Goal: Task Accomplishment & Management: Use online tool/utility

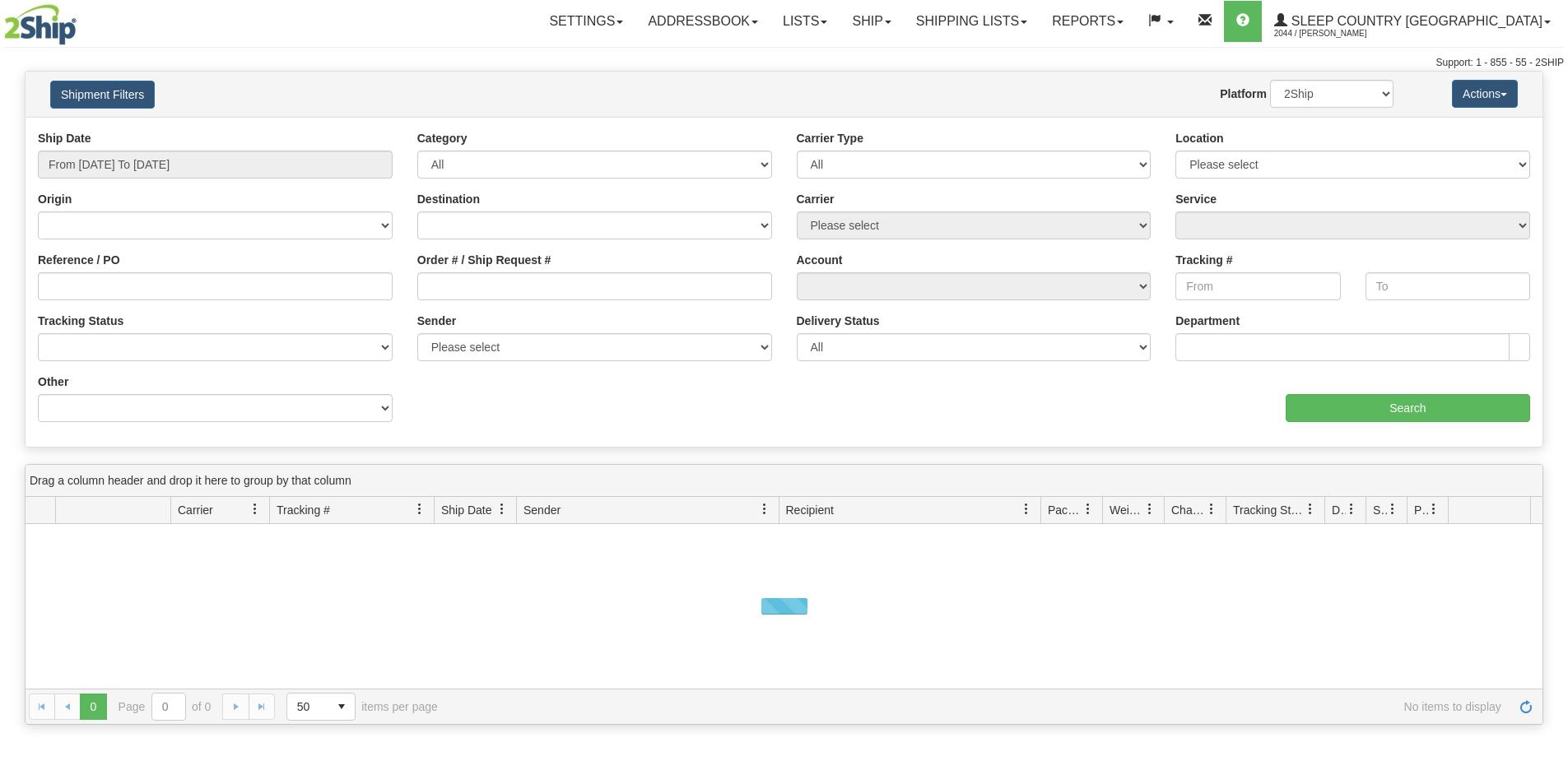
click at [100, 86] on button "Shipment Filters" at bounding box center [102, 95] width 104 height 28
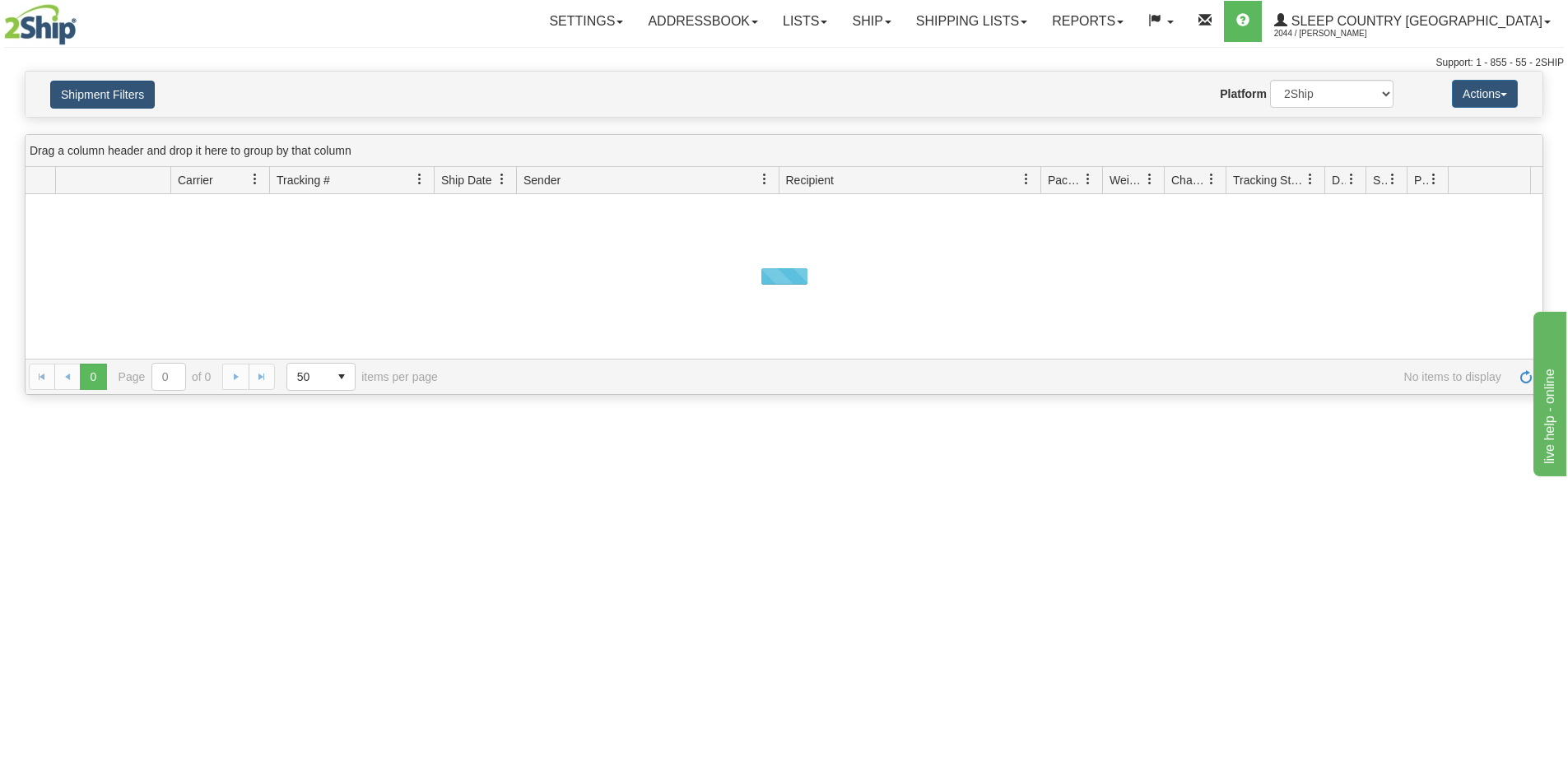
click at [97, 89] on button "Shipment Filters" at bounding box center [102, 95] width 104 height 28
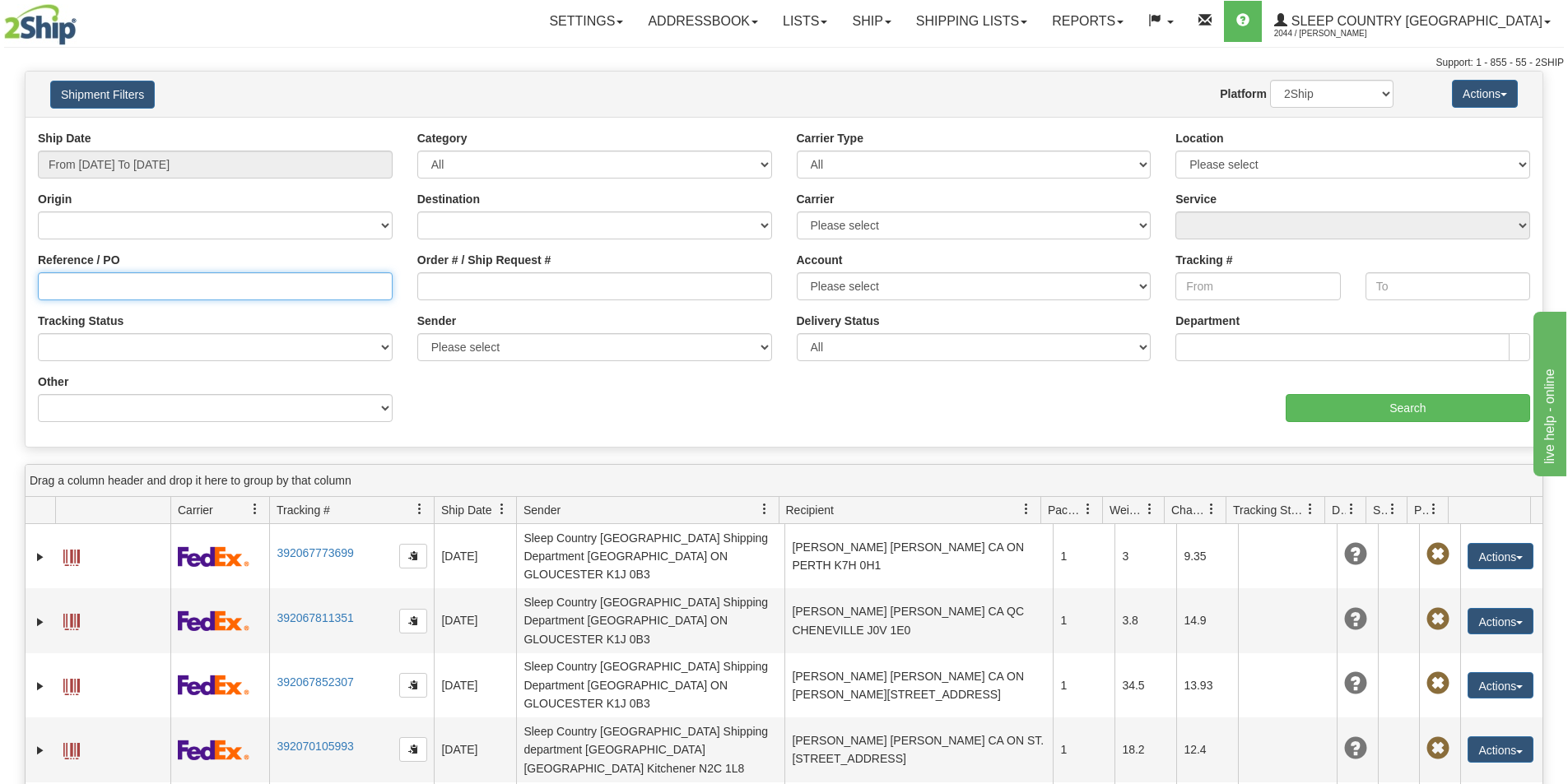
click at [84, 296] on input "Reference / PO" at bounding box center [215, 286] width 355 height 28
paste input "9000H964775"
type input "9000H964775"
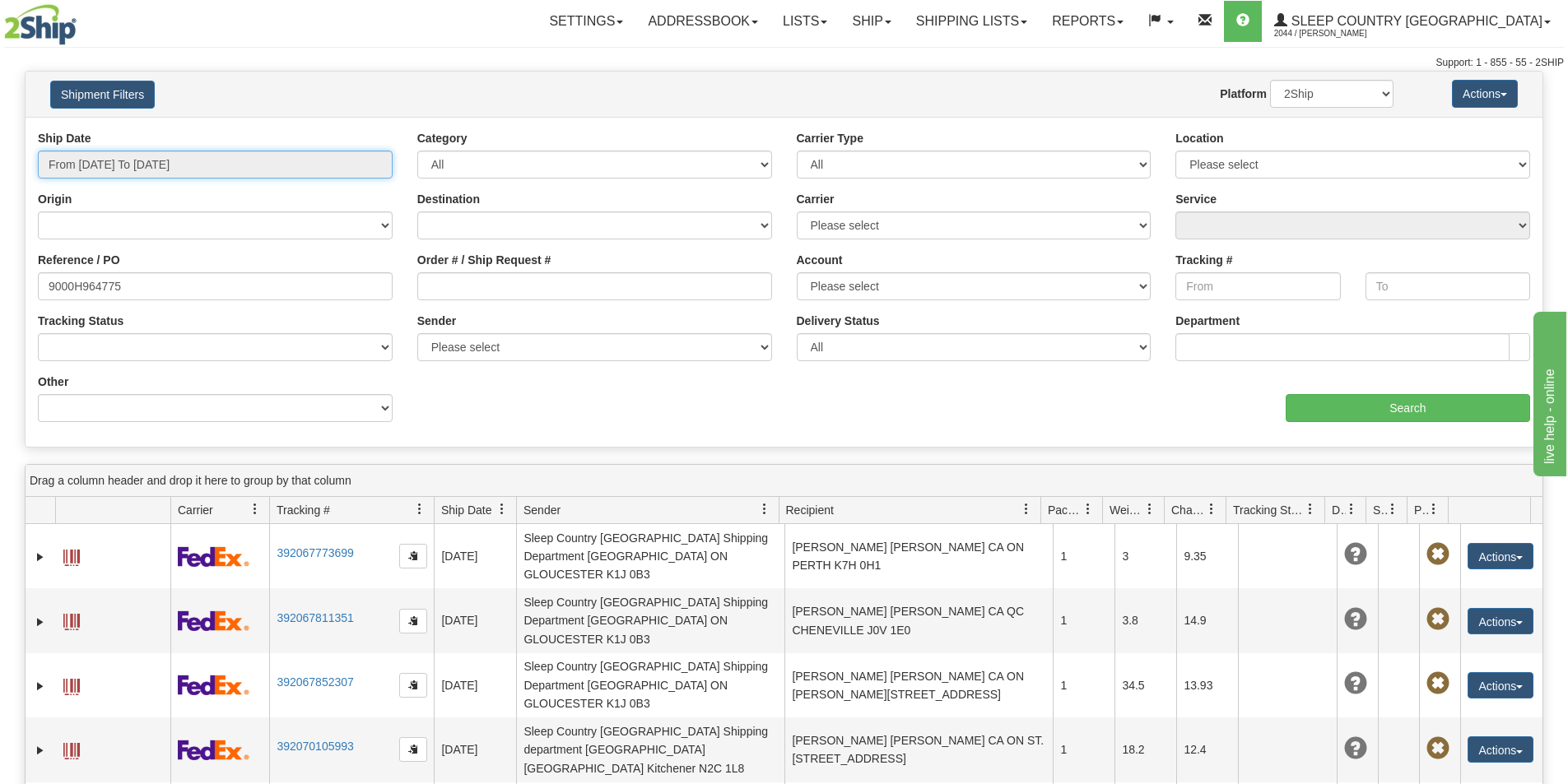
click at [86, 157] on input "From 08/12/2025 To 08/13/2025" at bounding box center [215, 164] width 355 height 28
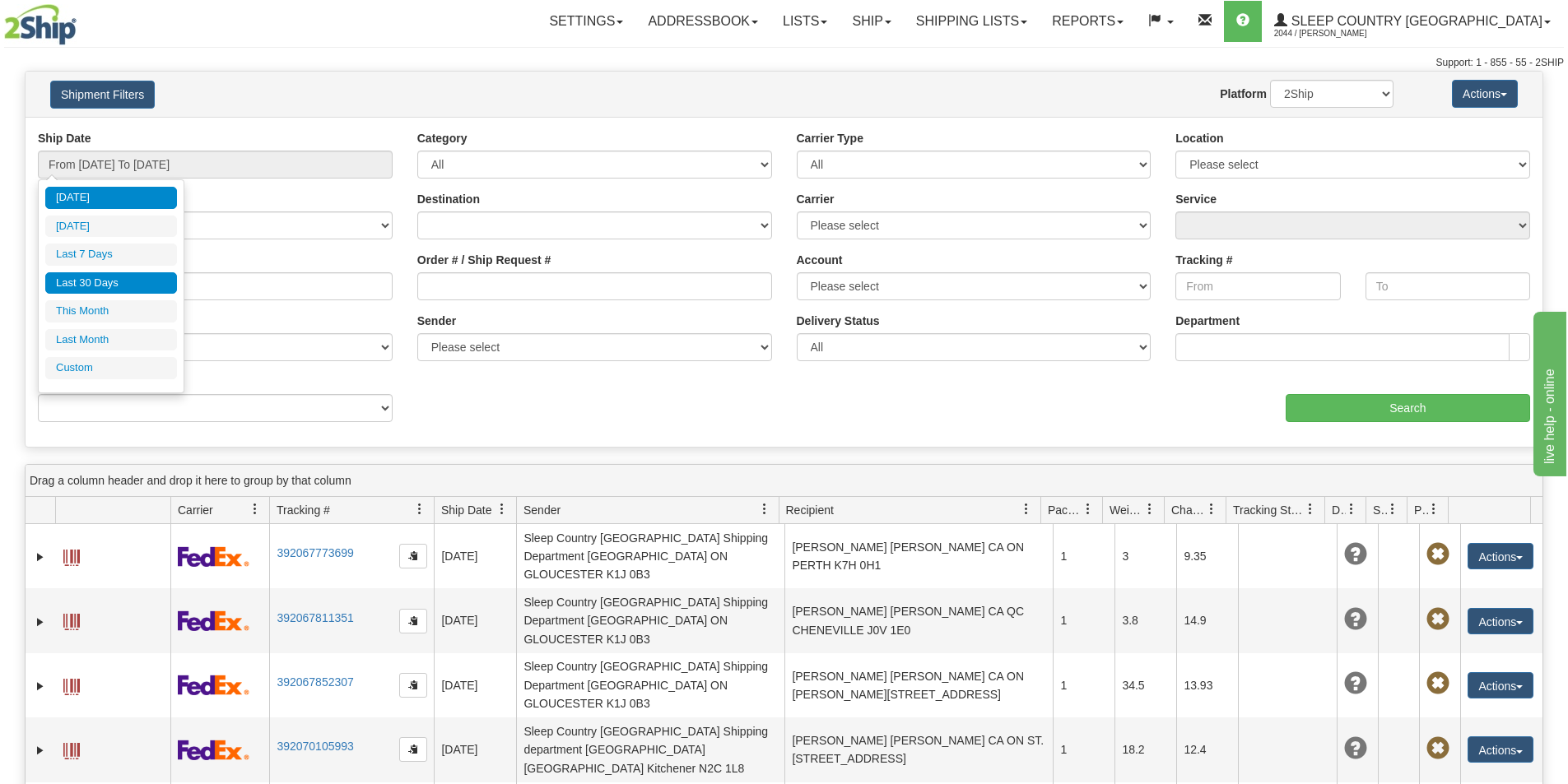
click at [97, 274] on li "Last 30 Days" at bounding box center [111, 283] width 132 height 22
type input "From 07/15/2025 To 08/13/2025"
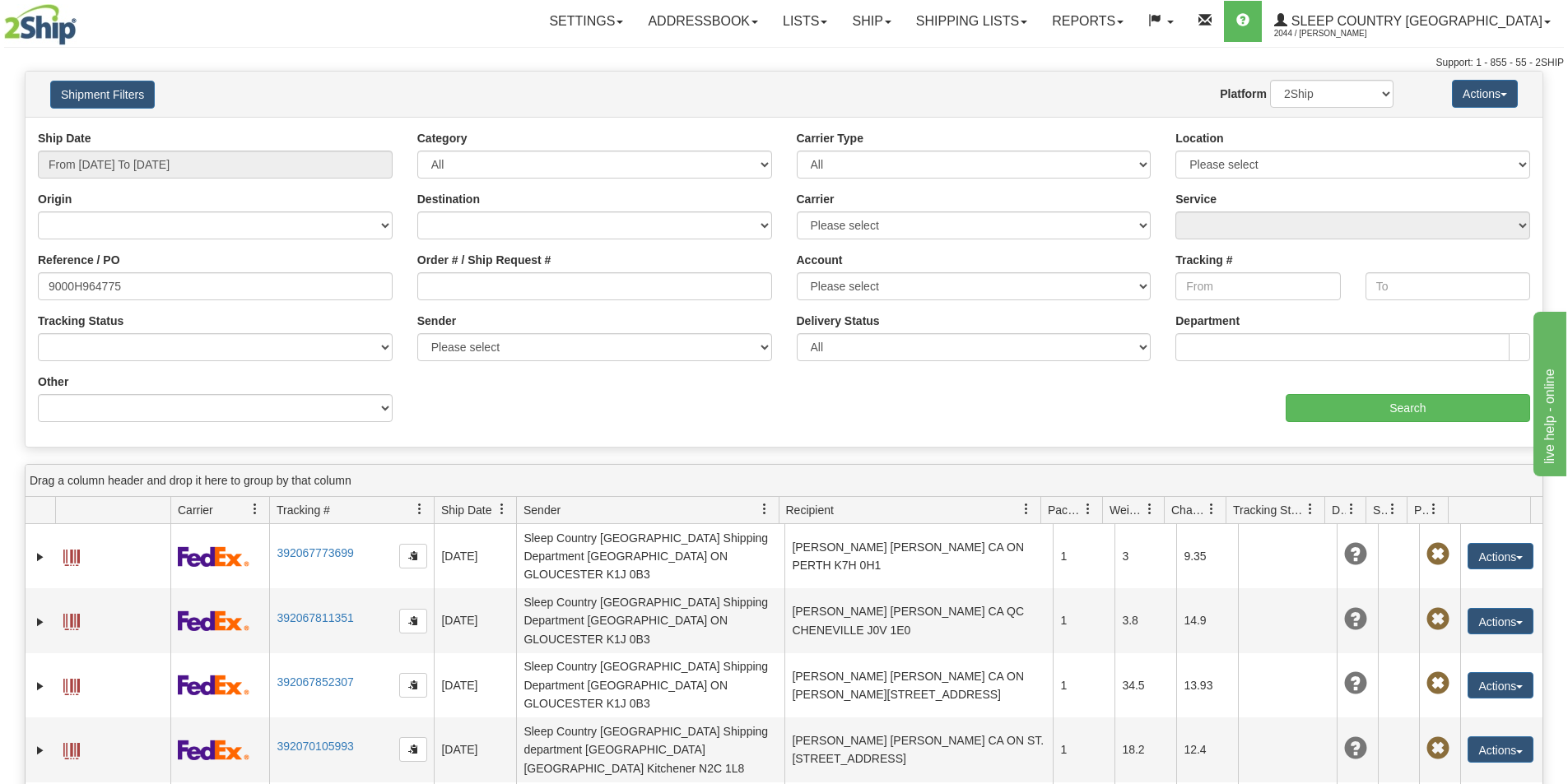
click at [530, 408] on div "Ship Date From 07/15/2025 To 08/13/2025 Category All Inbound Outbound Carrier T…" at bounding box center [784, 282] width 1517 height 305
click at [189, 157] on input "From 07/15/2025 To 08/13/2025" at bounding box center [215, 164] width 355 height 28
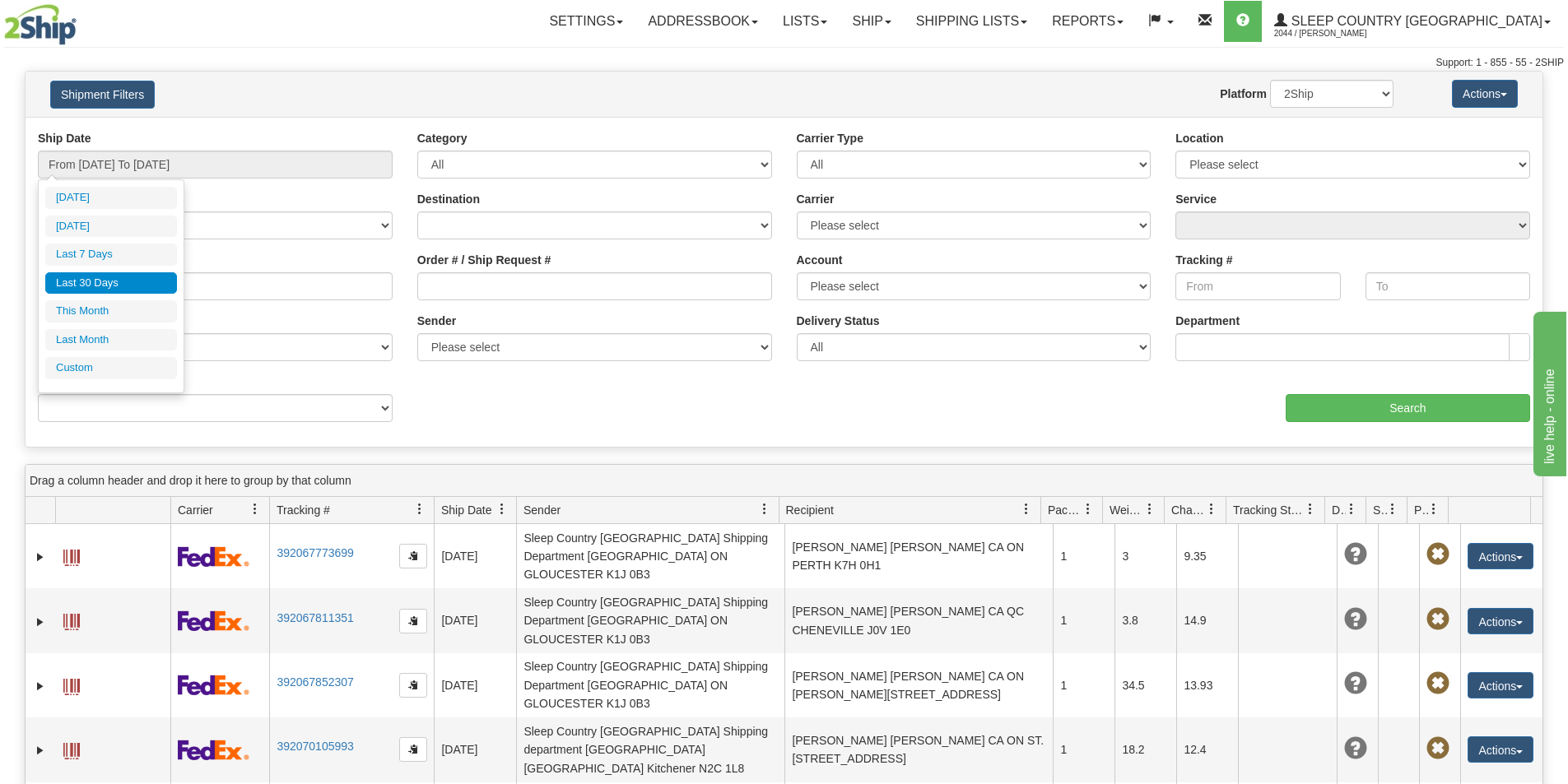
click at [136, 281] on li "Last 30 Days" at bounding box center [111, 283] width 132 height 22
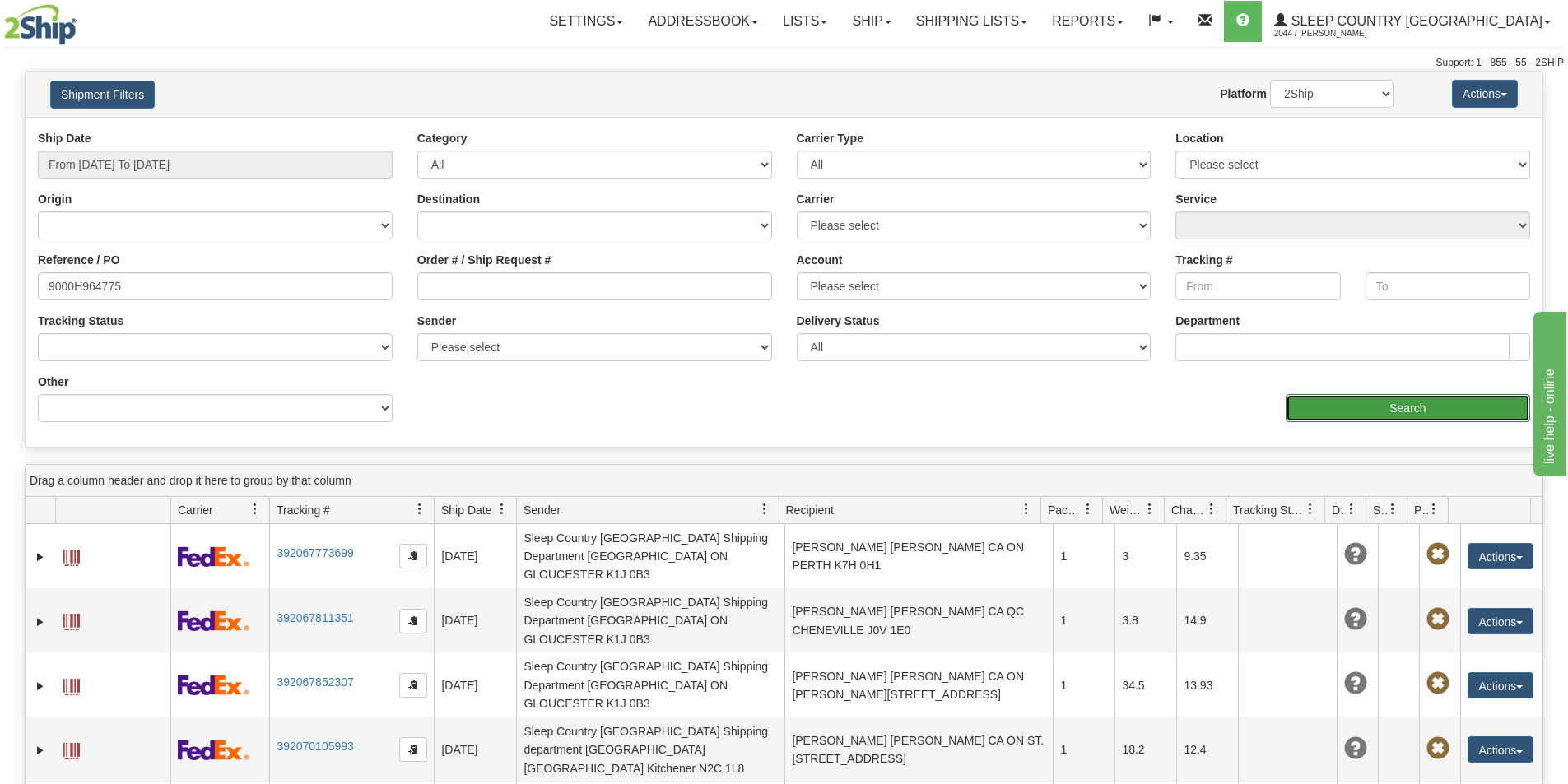
click at [1462, 407] on input "Search" at bounding box center [1408, 408] width 245 height 28
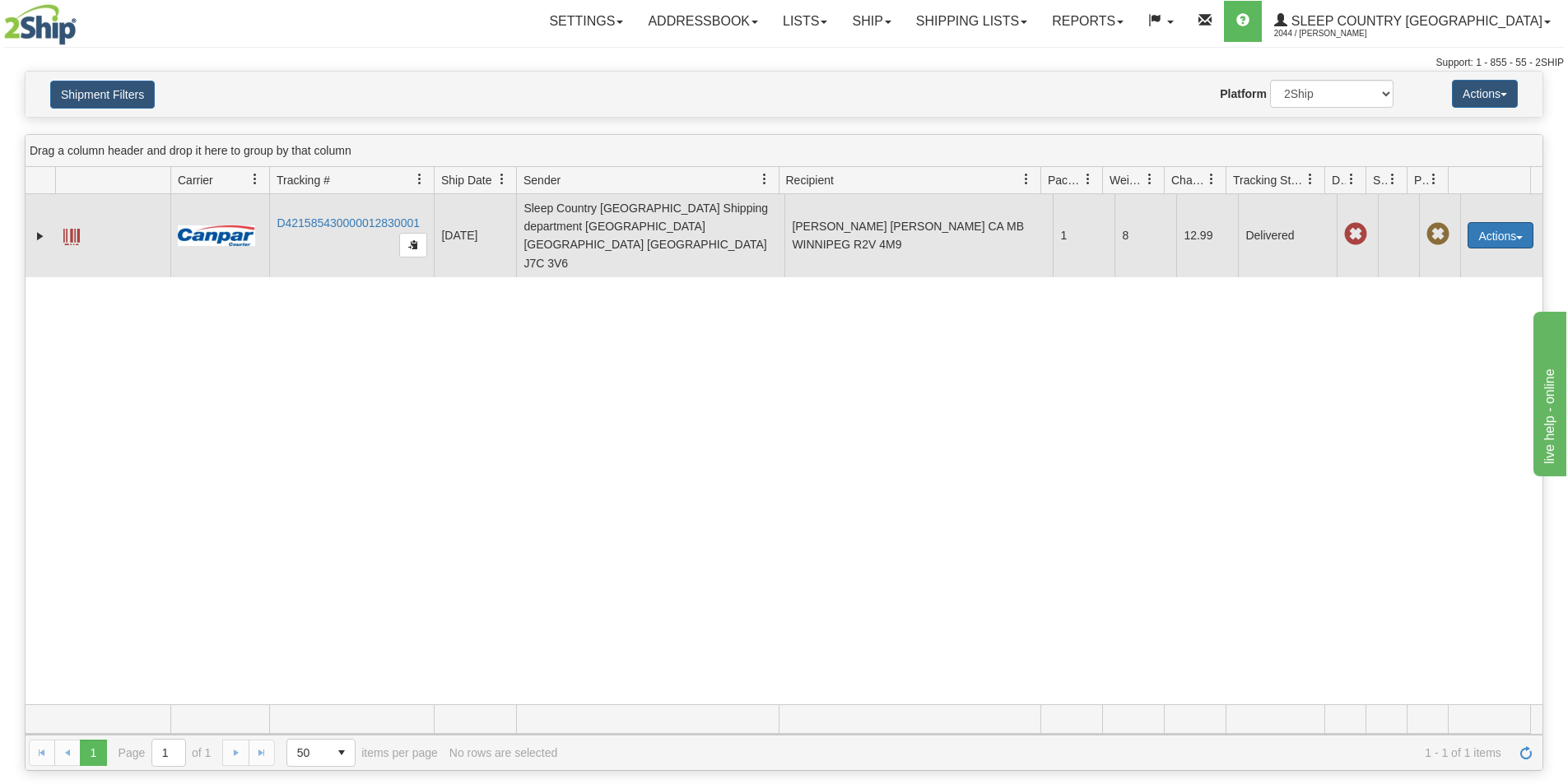
click at [1501, 222] on button "Actions" at bounding box center [1500, 235] width 65 height 27
click at [1461, 276] on link "Return" at bounding box center [1466, 287] width 132 height 22
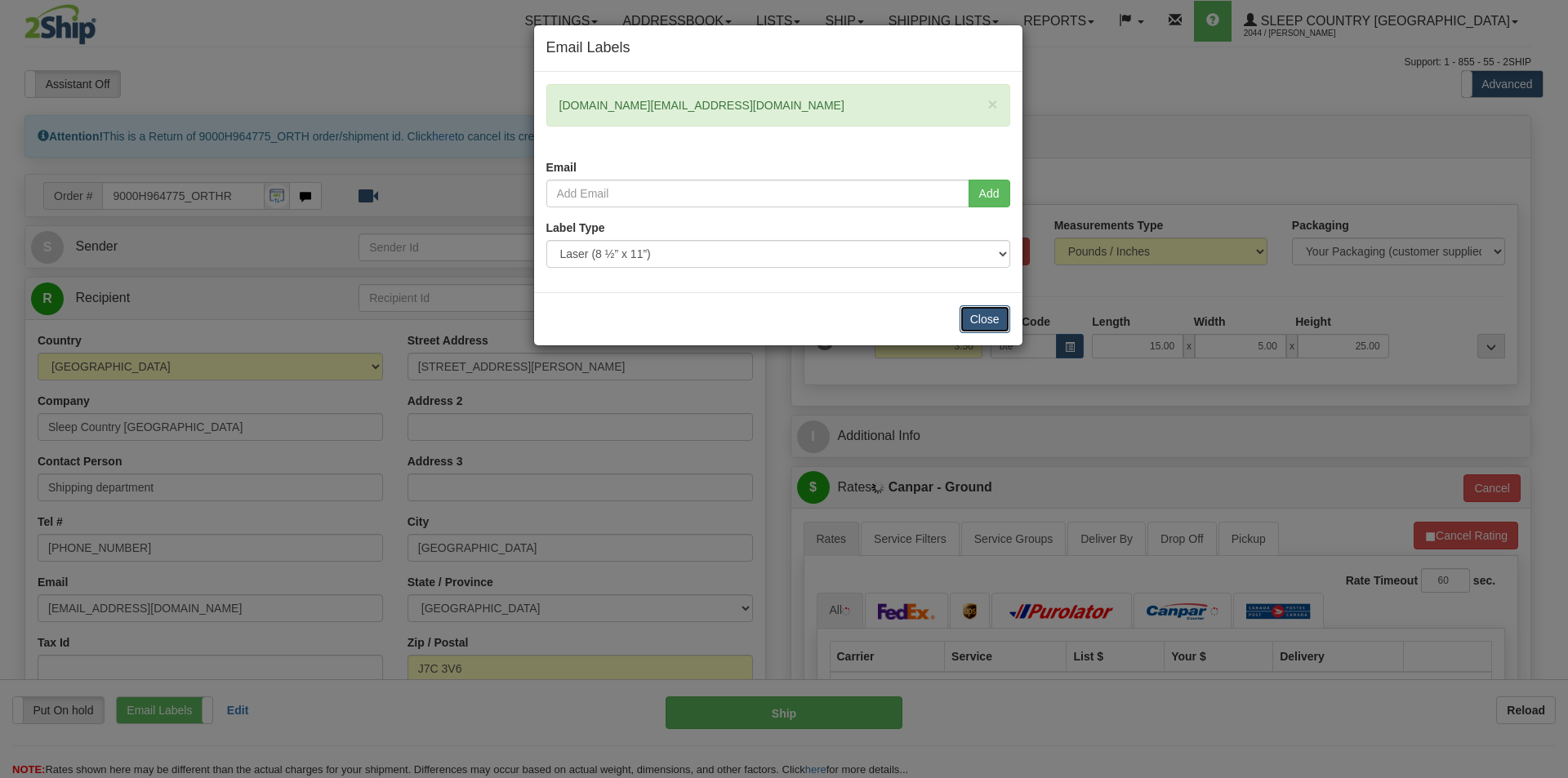
click at [990, 318] on button "Close" at bounding box center [984, 319] width 50 height 28
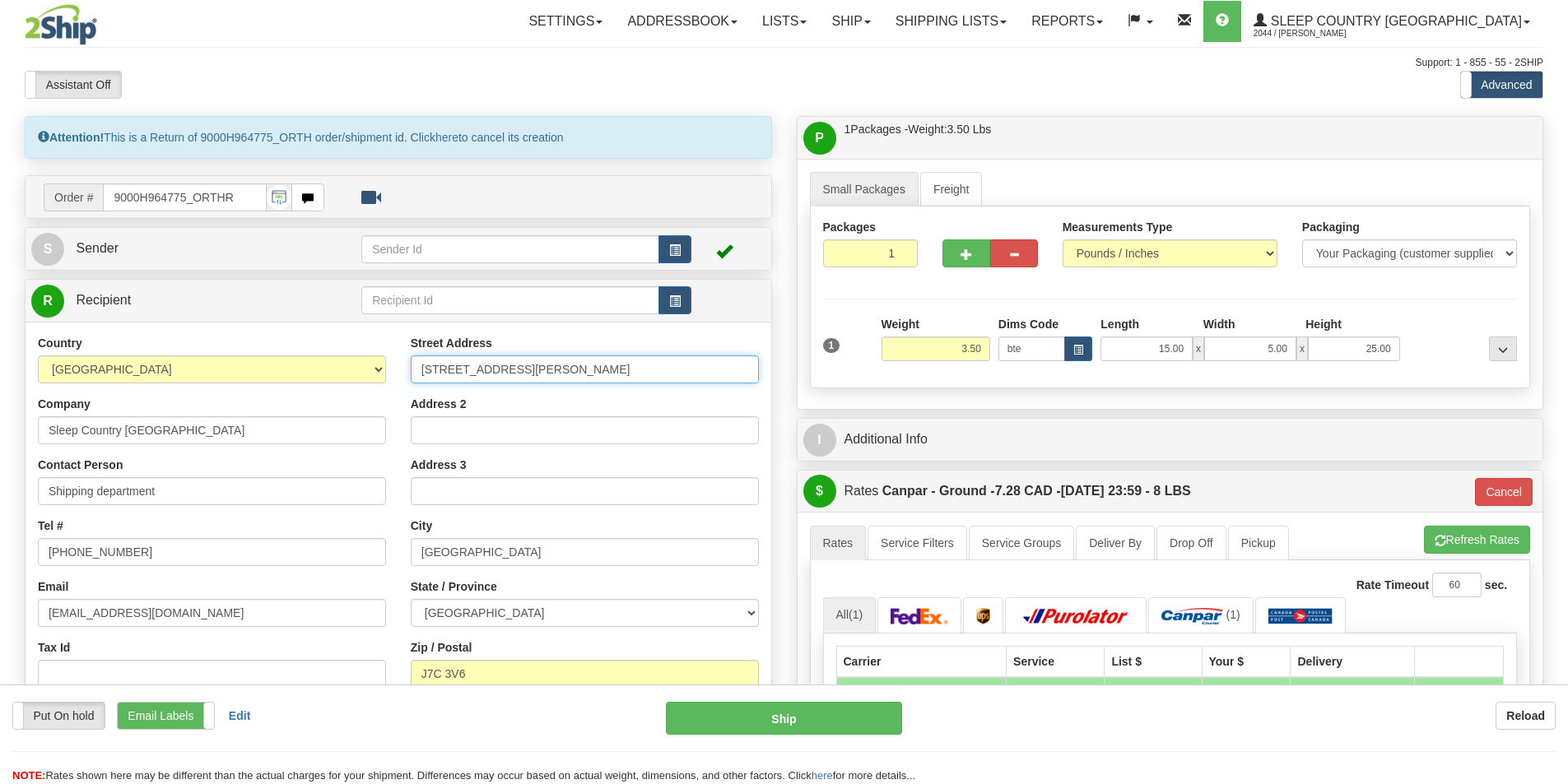
drag, startPoint x: 624, startPoint y: 370, endPoint x: 256, endPoint y: 376, distance: 368.0
click at [268, 368] on div "Country [GEOGRAPHIC_DATA] [GEOGRAPHIC_DATA] [GEOGRAPHIC_DATA] [GEOGRAPHIC_DATA]…" at bounding box center [399, 556] width 746 height 442
paste input "Calgary Hub - DC 951"
type input "Calgary Hub - DC 951"
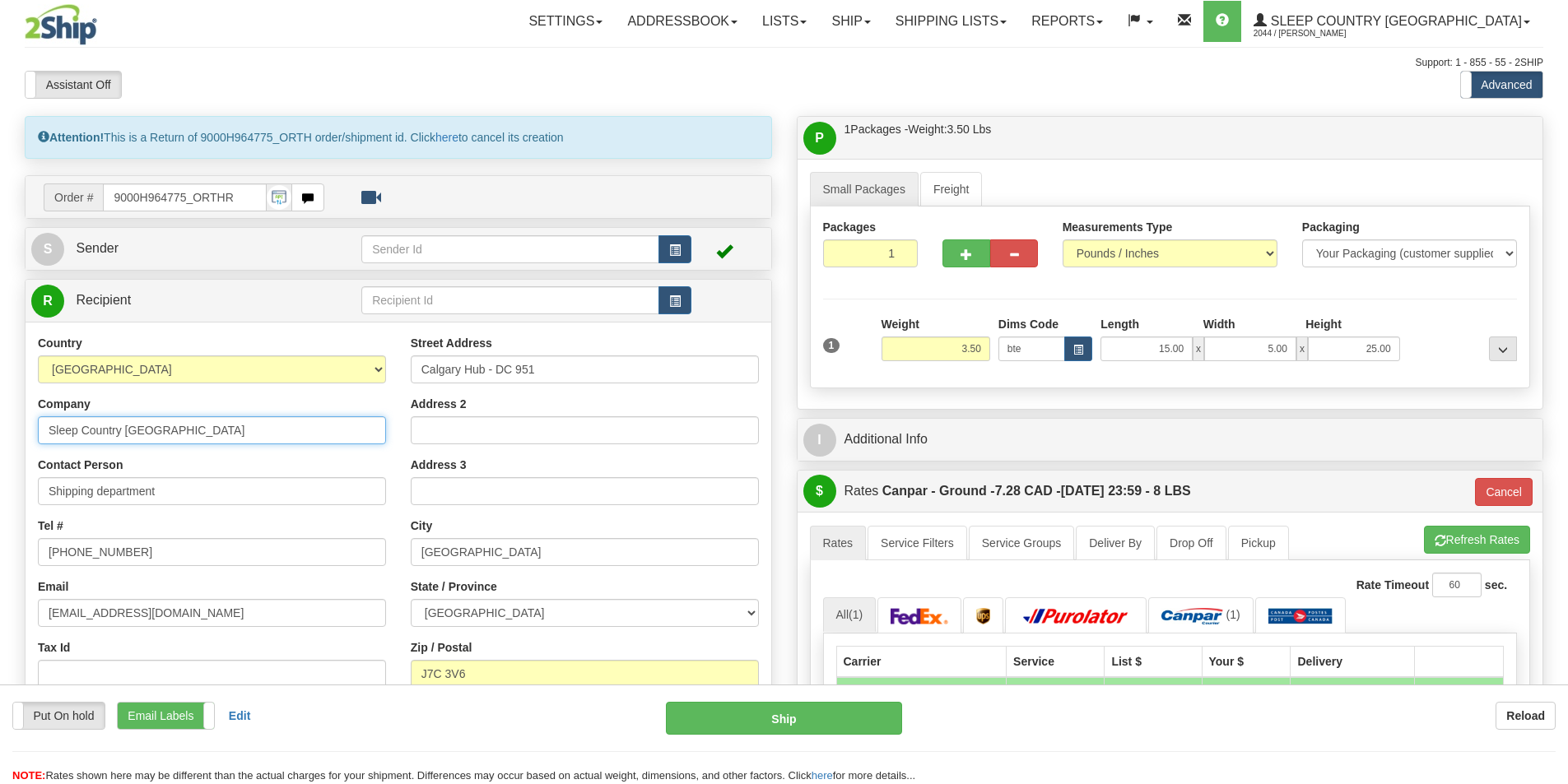
drag, startPoint x: 160, startPoint y: 438, endPoint x: -96, endPoint y: 419, distance: 256.7
click at [0, 419] on html "Training Course Close Toggle navigation Settings Shipping Preferences New Sende…" at bounding box center [784, 392] width 1568 height 784
paste input "Calgary Hub - DC 951"
type input "Calgary Hub - DC 951"
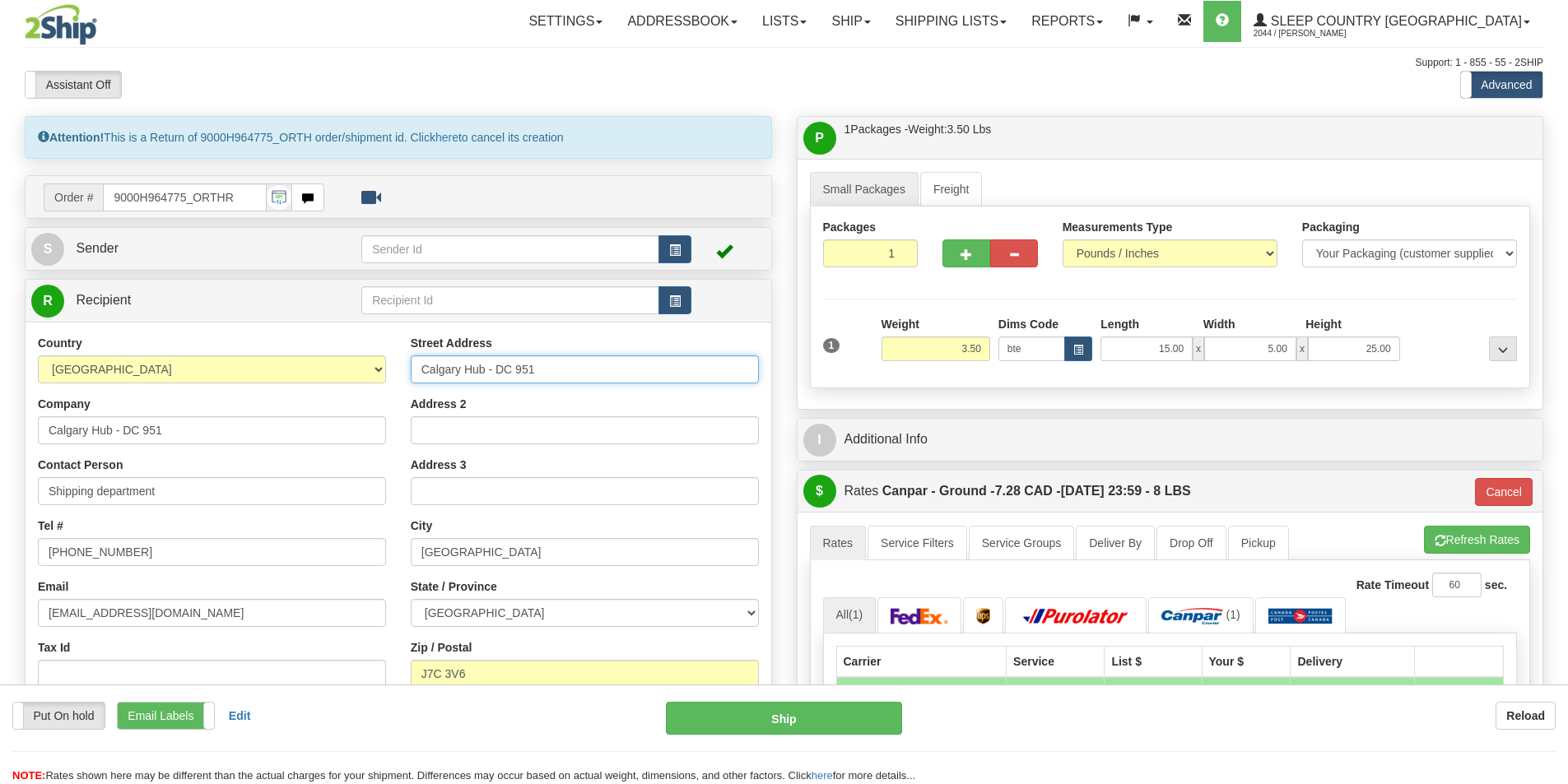
drag, startPoint x: 578, startPoint y: 361, endPoint x: 249, endPoint y: 361, distance: 329.0
click at [249, 361] on div "Country [GEOGRAPHIC_DATA] [GEOGRAPHIC_DATA] [GEOGRAPHIC_DATA] [GEOGRAPHIC_DATA]…" at bounding box center [399, 556] width 746 height 442
paste input "11 DUFFERIN PL SE"
type input "11 DUFFERIN PL SE"
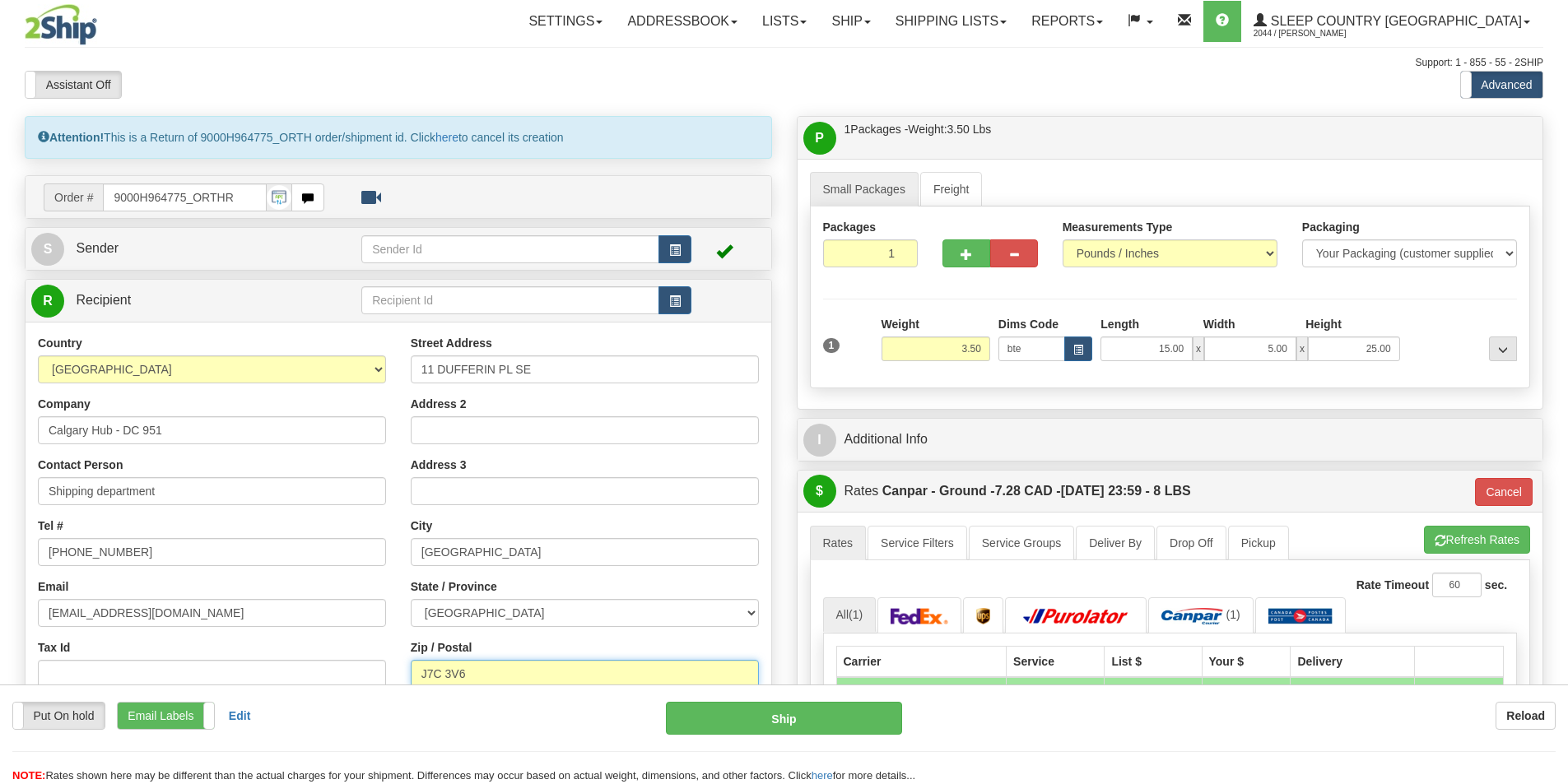
drag, startPoint x: 489, startPoint y: 670, endPoint x: 346, endPoint y: 671, distance: 143.0
click at [346, 671] on div "Country [GEOGRAPHIC_DATA] [GEOGRAPHIC_DATA] [GEOGRAPHIC_DATA] [GEOGRAPHIC_DATA]…" at bounding box center [399, 556] width 746 height 442
paste input "T2C 4W3"
type input "T2C 4W3"
click at [416, 739] on div "Put On hold Put On hold Print Order Slip Print Order Slip Email Labels Email La…" at bounding box center [784, 743] width 1568 height 83
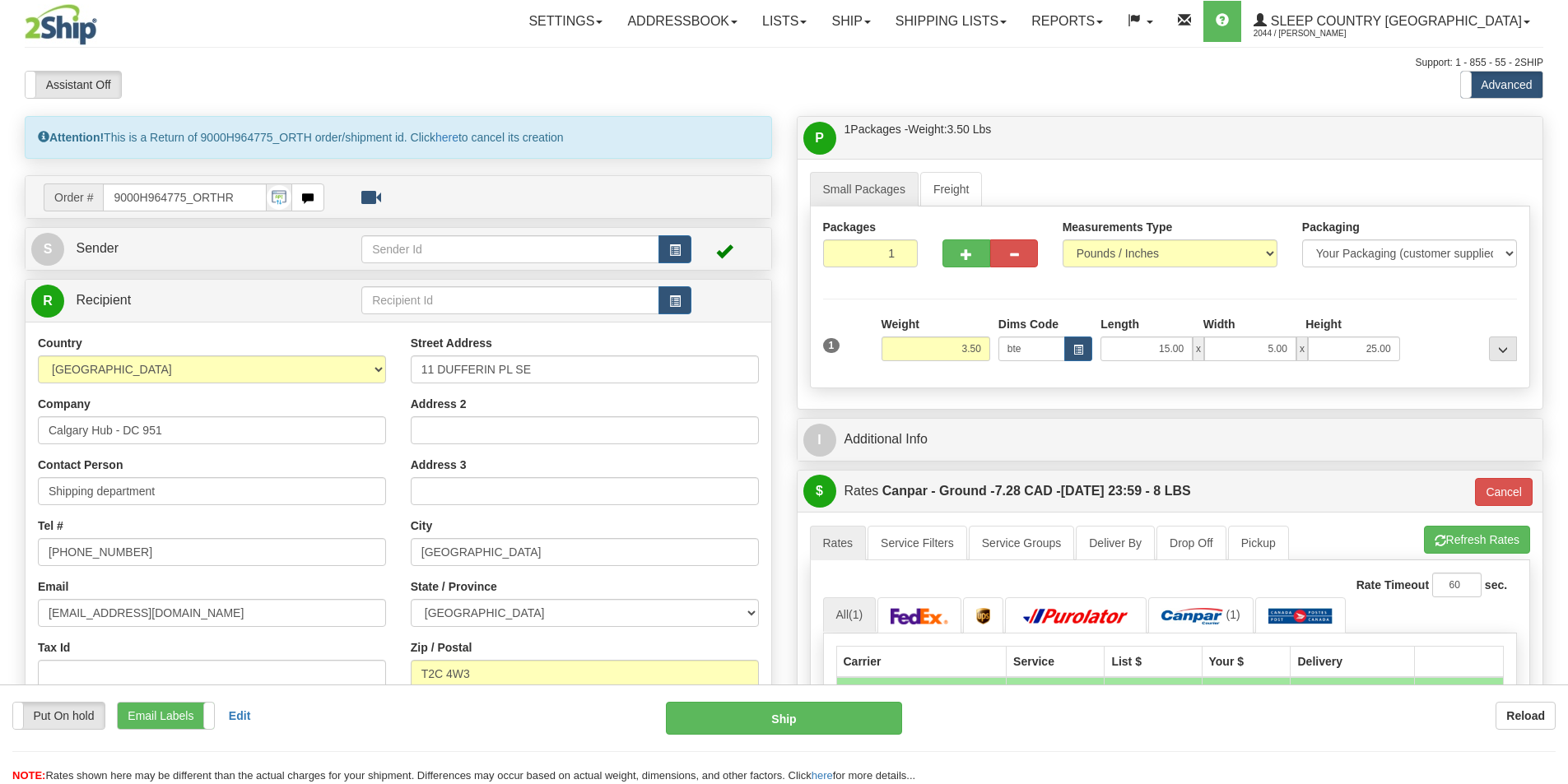
type input "1"
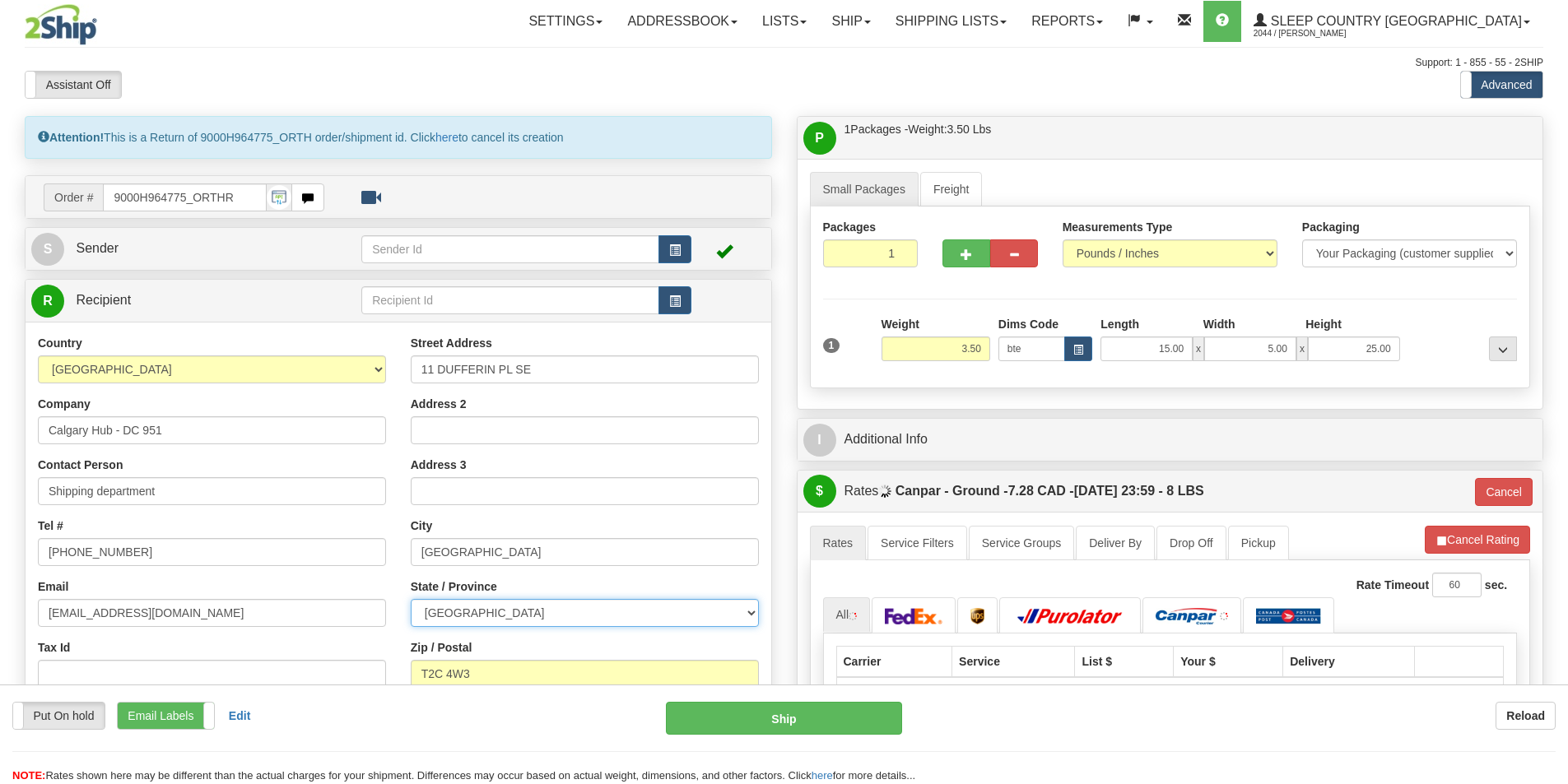
click at [569, 605] on select "[GEOGRAPHIC_DATA] [GEOGRAPHIC_DATA] [GEOGRAPHIC_DATA] [GEOGRAPHIC_DATA] [GEOGRA…" at bounding box center [585, 613] width 348 height 28
select select "AB"
click at [411, 599] on select "[GEOGRAPHIC_DATA] [GEOGRAPHIC_DATA] [GEOGRAPHIC_DATA] [GEOGRAPHIC_DATA] [GEOGRA…" at bounding box center [585, 613] width 348 height 28
click at [380, 717] on div "Put On hold Put On hold Print Order Slip Print Order Slip Email Labels Email La…" at bounding box center [326, 715] width 629 height 28
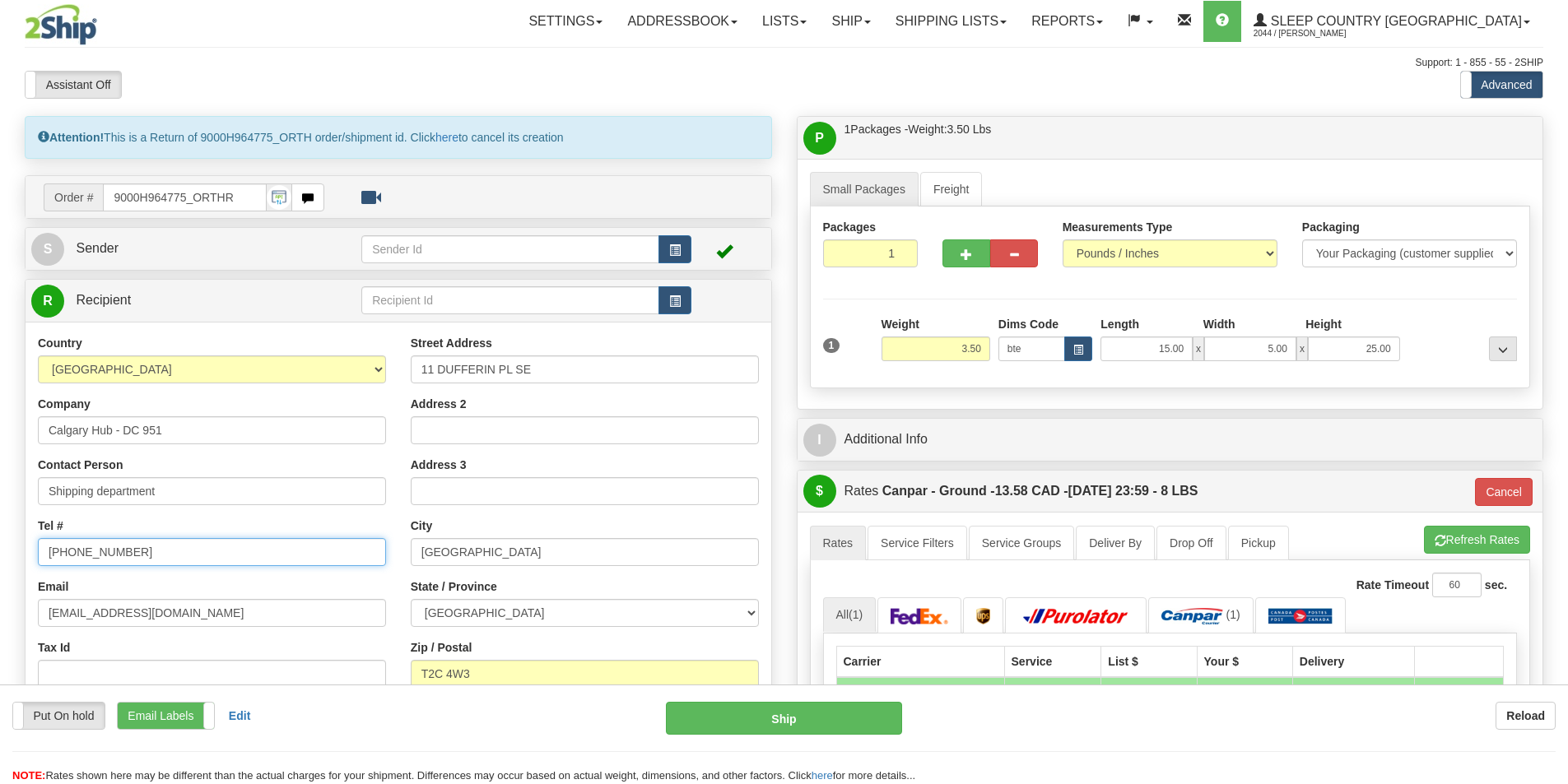
drag, startPoint x: -105, startPoint y: 544, endPoint x: -247, endPoint y: 543, distance: 142.0
click at [0, 543] on html "Training Course Close Toggle navigation Settings Shipping Preferences New Sende…" at bounding box center [784, 392] width 1568 height 784
click at [156, 551] on input "Tel #" at bounding box center [212, 552] width 348 height 28
paste input "[PHONE_NUMBER]"
type input "[PHONE_NUMBER]"
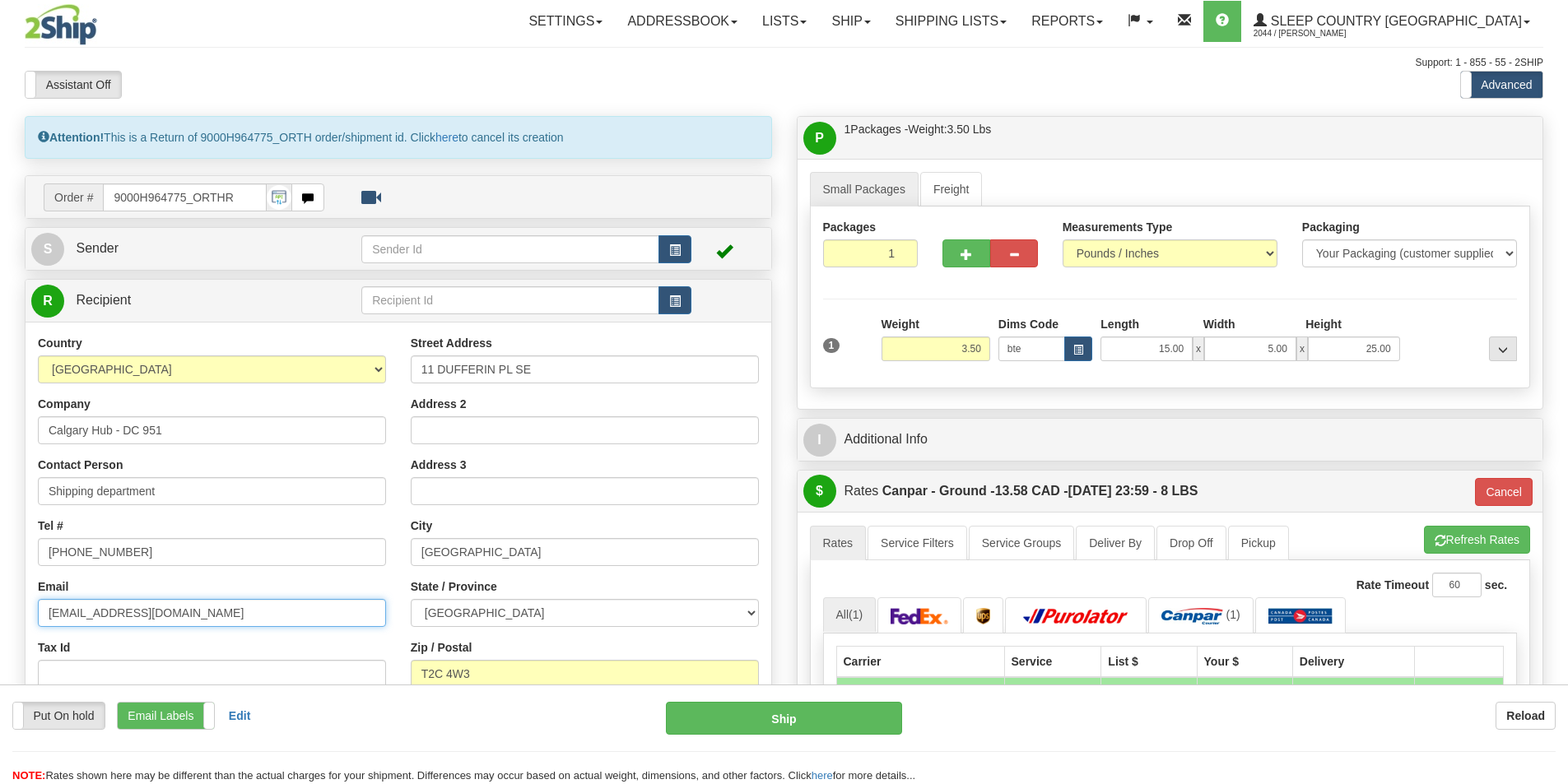
drag, startPoint x: 192, startPoint y: 617, endPoint x: -265, endPoint y: 600, distance: 457.3
click at [0, 600] on html "Training Course Close Toggle navigation Settings Shipping Preferences New Sende…" at bounding box center [784, 392] width 1568 height 784
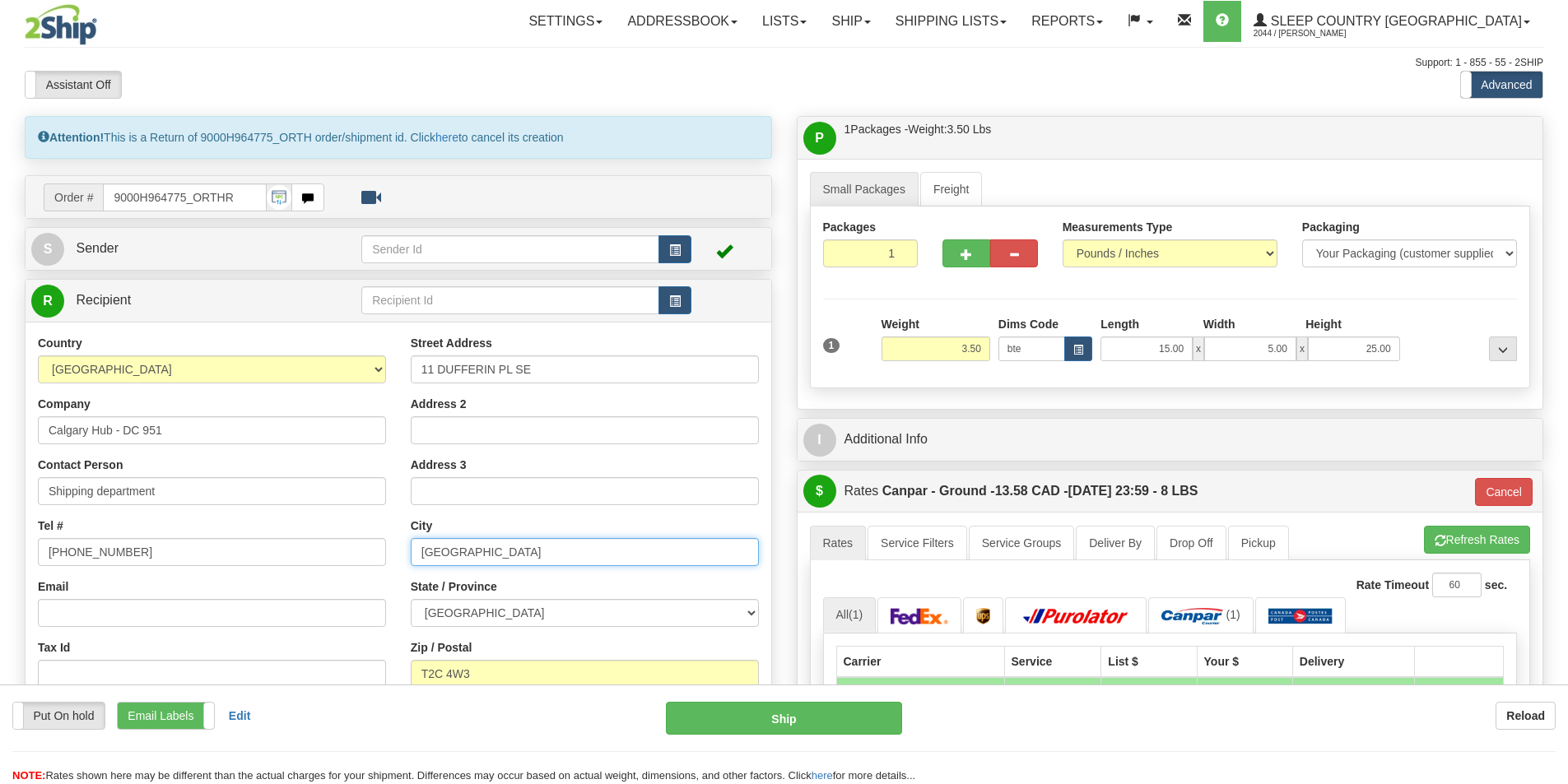
drag, startPoint x: 502, startPoint y: 547, endPoint x: 114, endPoint y: 528, distance: 388.5
click at [114, 528] on div "Country [GEOGRAPHIC_DATA] [GEOGRAPHIC_DATA] [GEOGRAPHIC_DATA] [GEOGRAPHIC_DATA]…" at bounding box center [399, 556] width 746 height 442
paste input "[GEOGRAPHIC_DATA],"
type input "[GEOGRAPHIC_DATA]"
click at [279, 318] on div "R Recipient" at bounding box center [399, 300] width 746 height 42
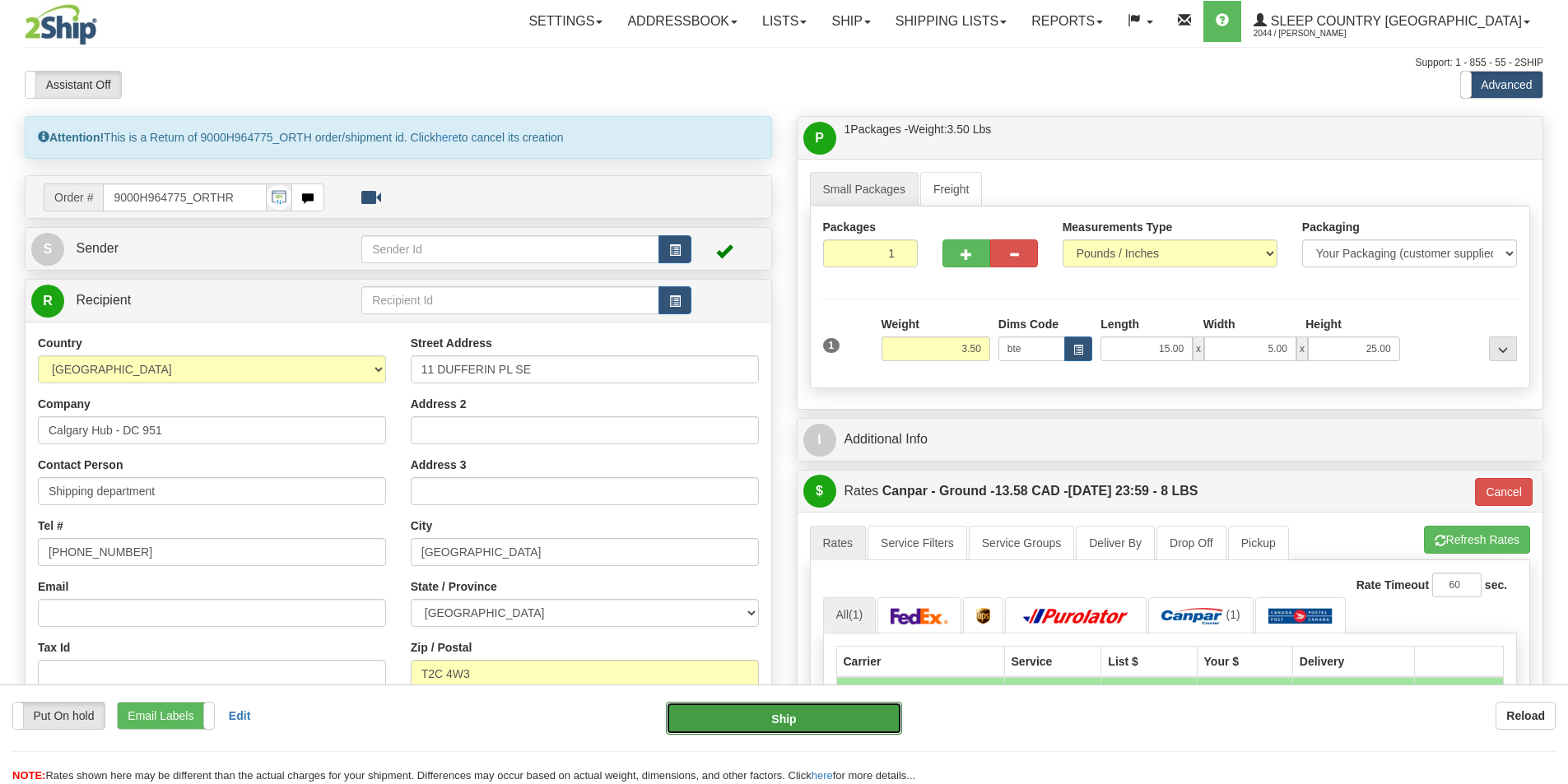
click at [780, 717] on button "Ship" at bounding box center [784, 718] width 236 height 33
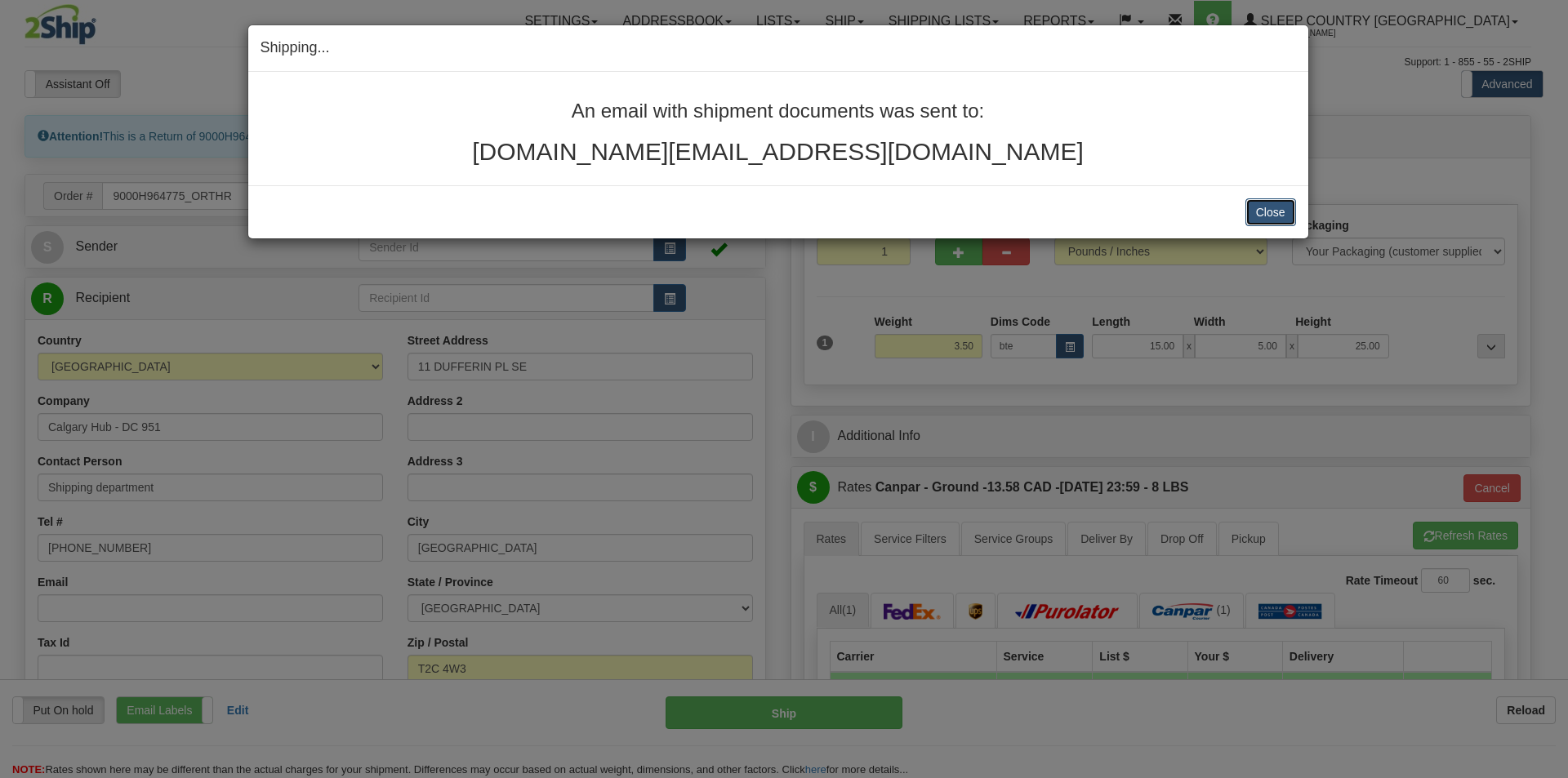
drag, startPoint x: 1270, startPoint y: 210, endPoint x: 631, endPoint y: 160, distance: 641.0
click at [1265, 210] on button "Close" at bounding box center [1271, 212] width 50 height 28
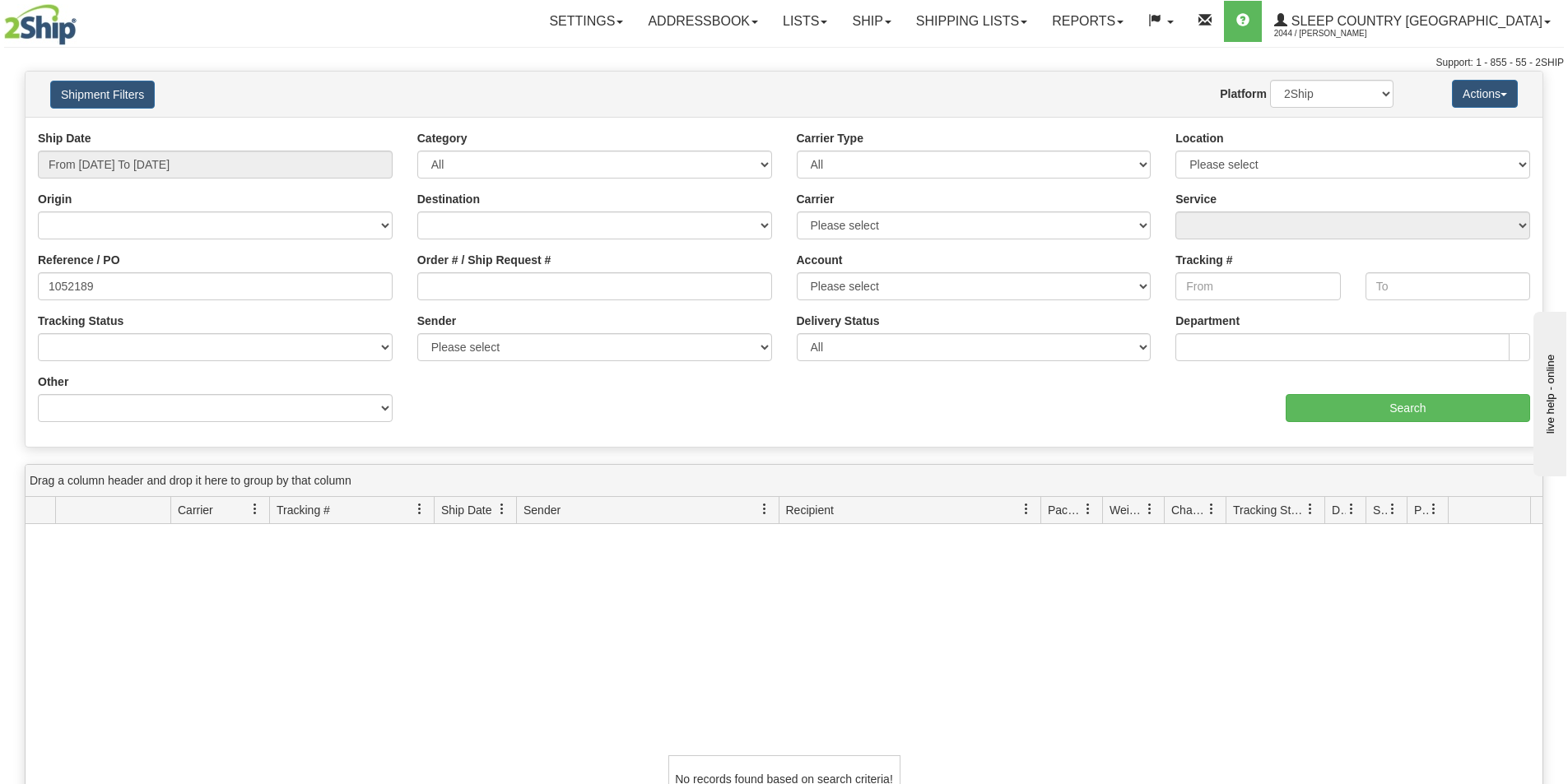
drag, startPoint x: 524, startPoint y: 697, endPoint x: 527, endPoint y: 677, distance: 20.2
click at [526, 688] on div "No records found based on search criteria!" at bounding box center [784, 779] width 1517 height 510
click at [502, 700] on div "No records found based on search criteria!" at bounding box center [784, 779] width 1517 height 510
drag, startPoint x: 421, startPoint y: 708, endPoint x: 331, endPoint y: 591, distance: 147.6
click at [421, 707] on div "No records found based on search criteria!" at bounding box center [784, 779] width 1517 height 510
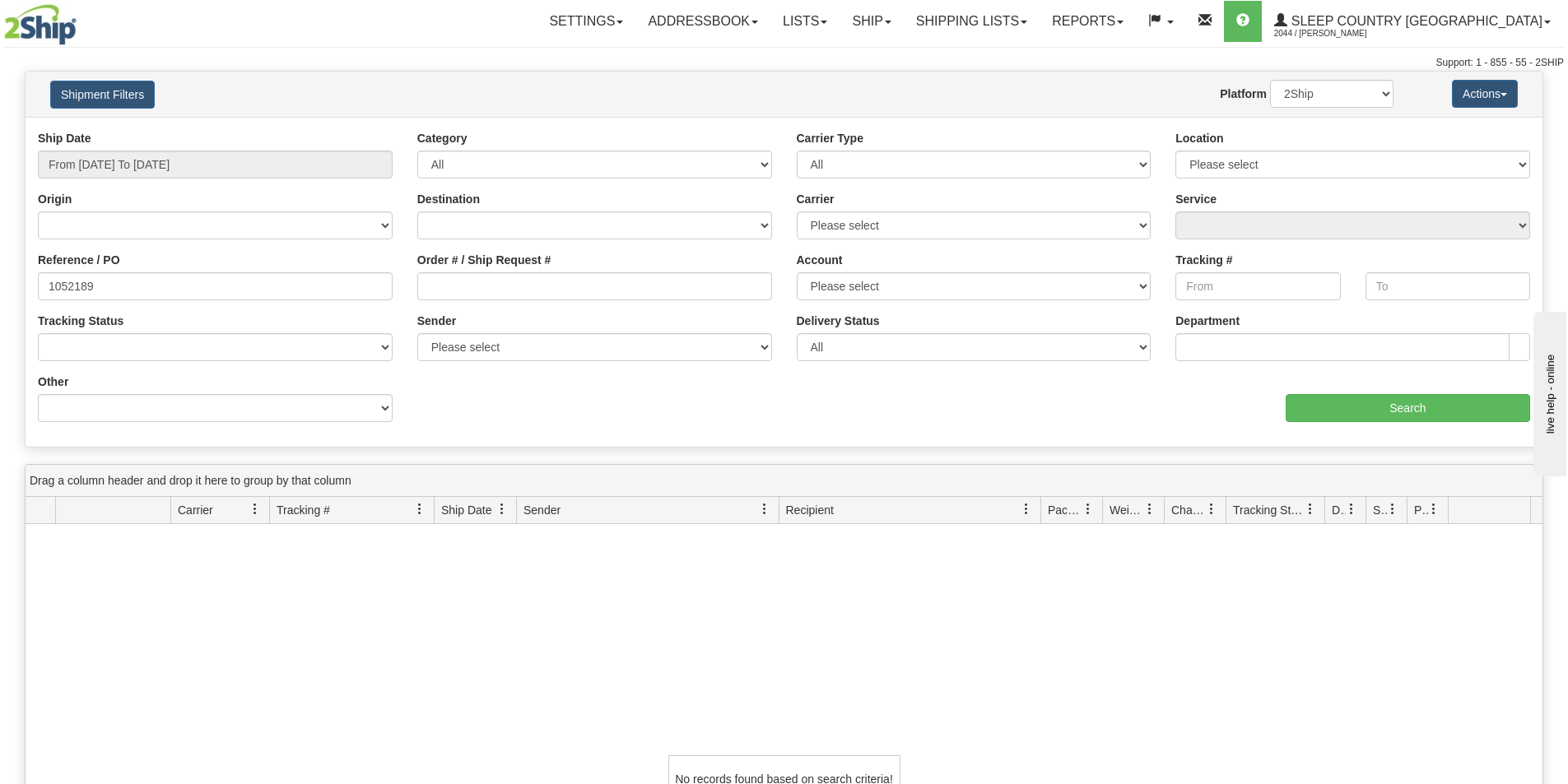
drag, startPoint x: 916, startPoint y: 577, endPoint x: 604, endPoint y: 102, distance: 568.3
click at [916, 577] on div "No records found based on search criteria!" at bounding box center [784, 779] width 1517 height 510
